Goal: Transaction & Acquisition: Download file/media

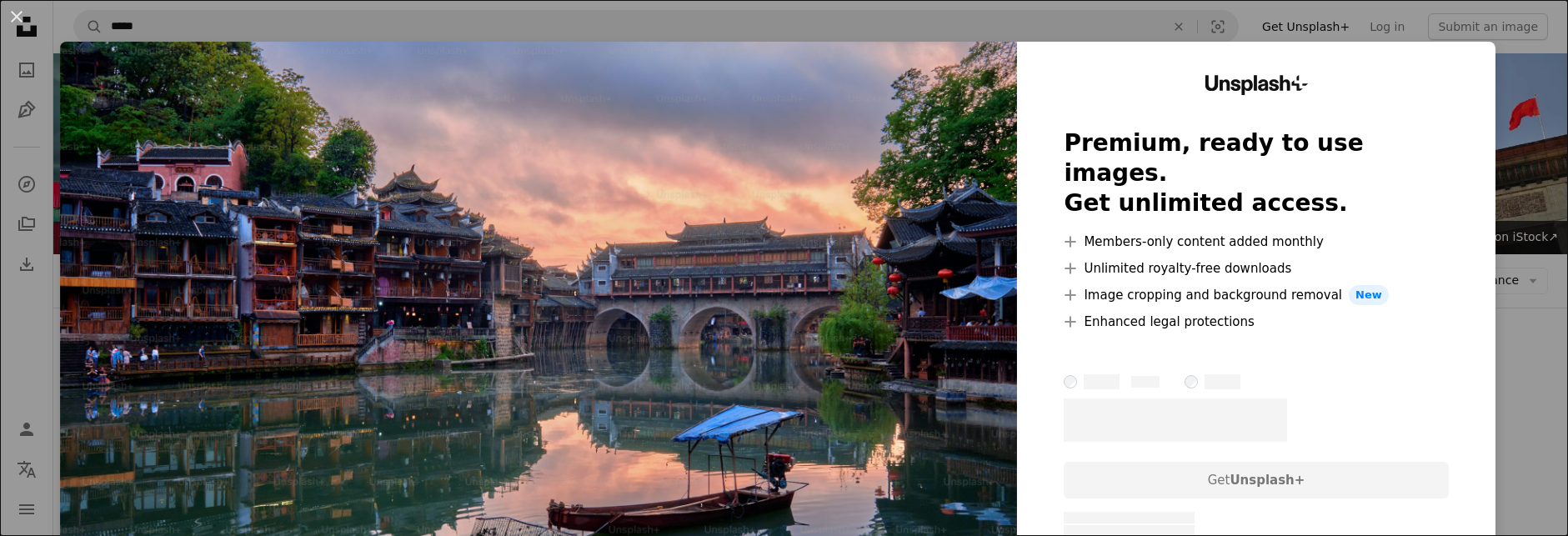
scroll to position [1583, 0]
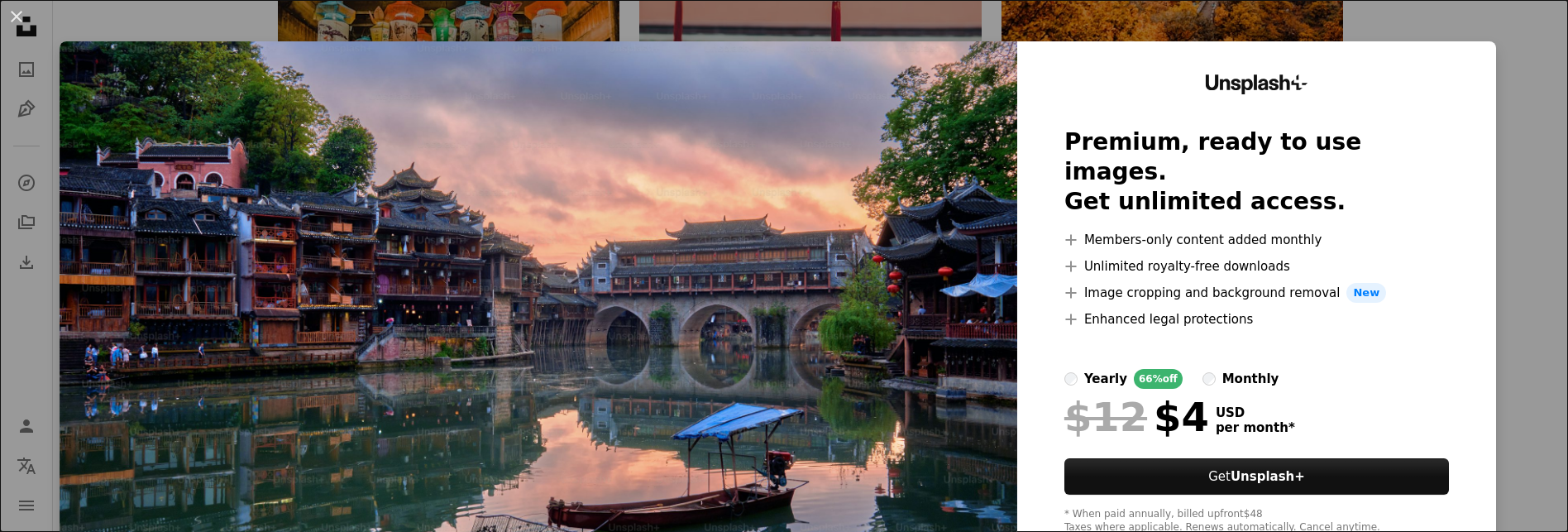
click at [1515, 241] on div "An X shape Unsplash+ Premium, ready to use images. Get unlimited access. A plus…" at bounding box center [784, 266] width 1568 height 532
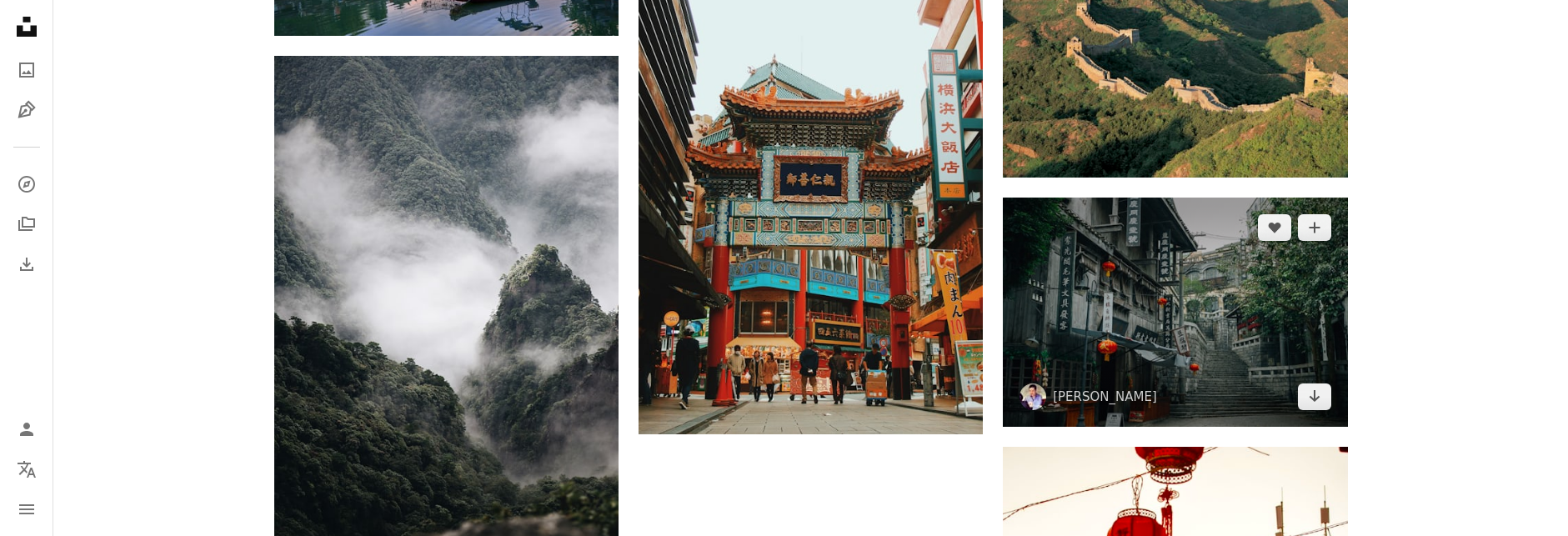
scroll to position [2000, 0]
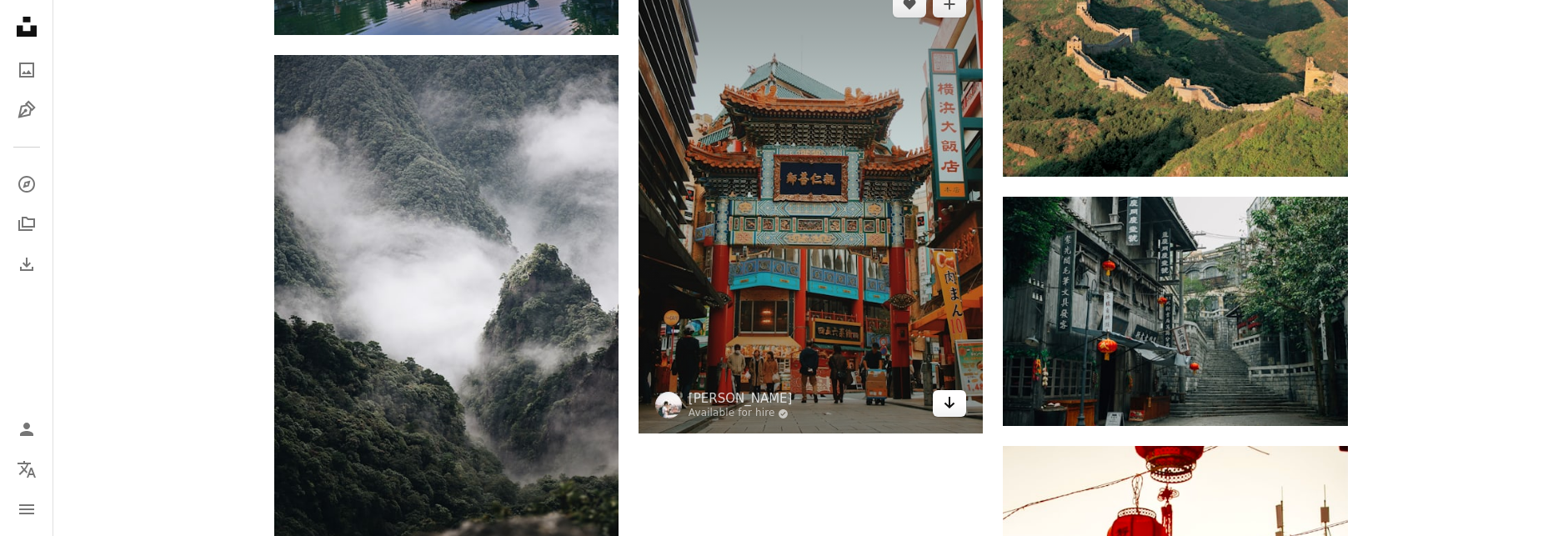
click at [952, 407] on icon "Arrow pointing down" at bounding box center [950, 402] width 14 height 20
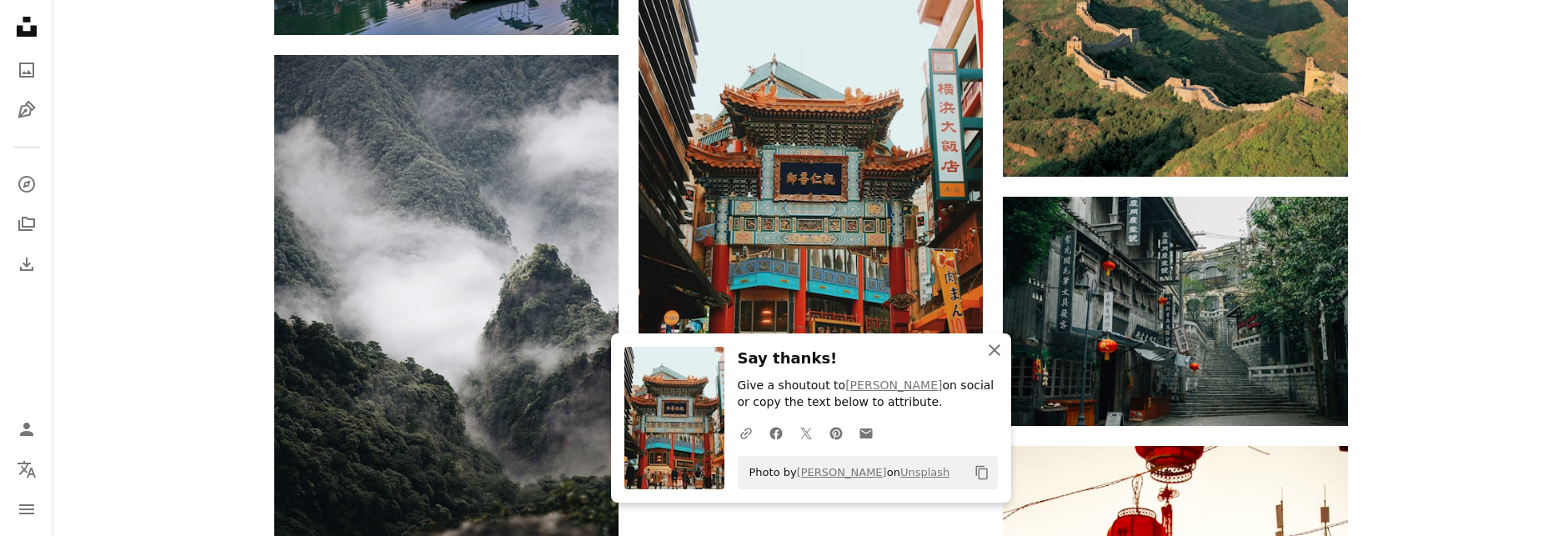
click at [993, 349] on icon "button" at bounding box center [994, 350] width 12 height 12
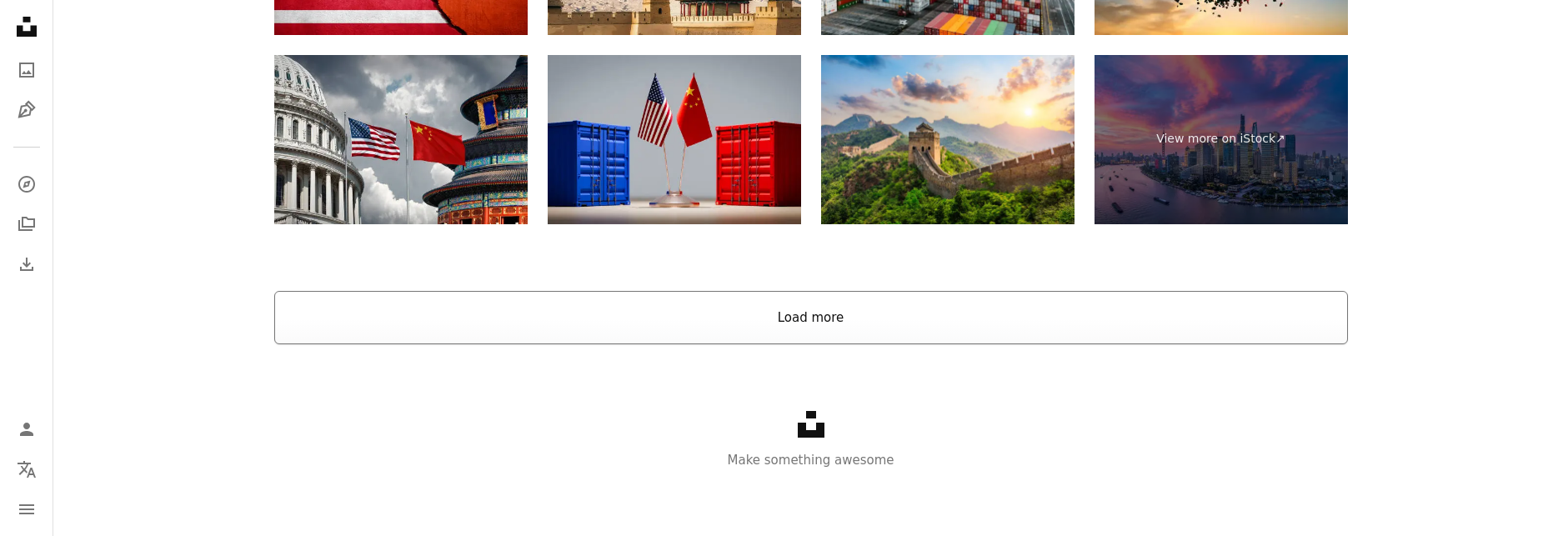
click at [862, 324] on button "Load more" at bounding box center [811, 317] width 1074 height 53
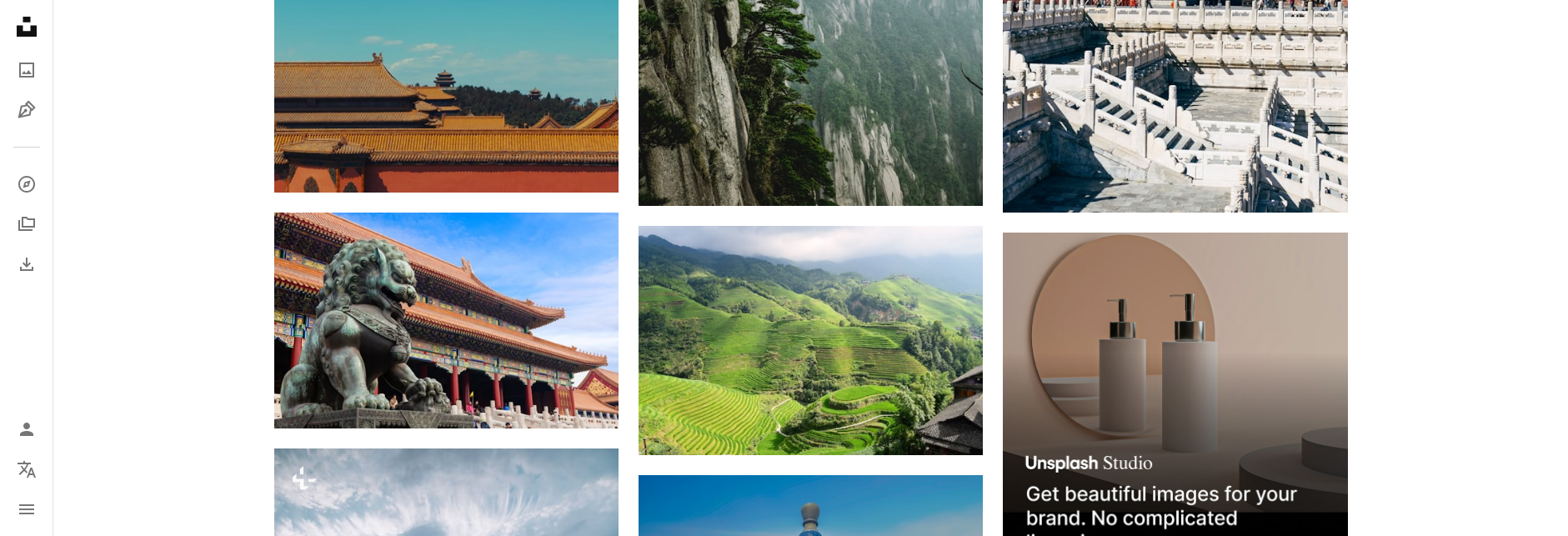
scroll to position [6759, 0]
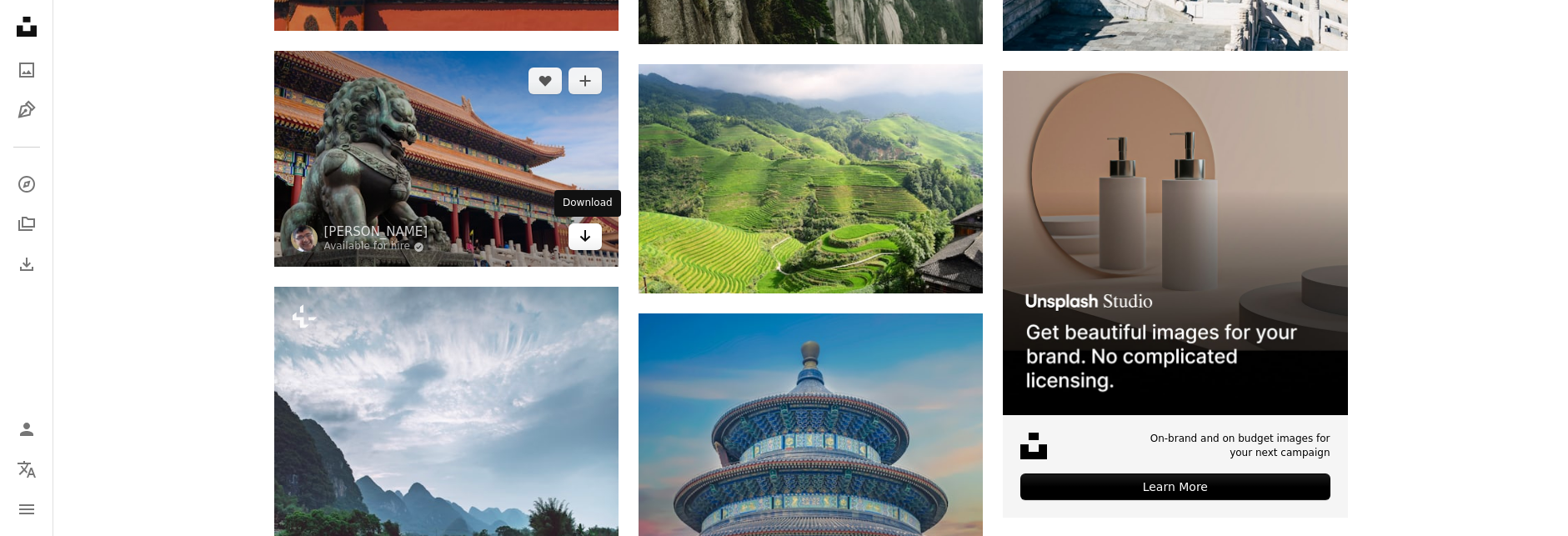
click at [588, 240] on icon "Arrow pointing down" at bounding box center [586, 235] width 14 height 20
